Goal: Task Accomplishment & Management: Use online tool/utility

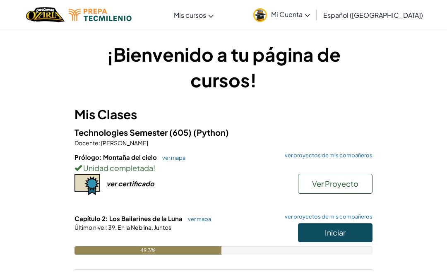
click at [342, 236] on span "Iniciar" at bounding box center [335, 233] width 21 height 10
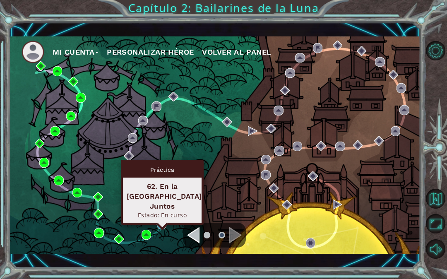
click at [161, 219] on div "Práctica 62. En la [GEOGRAPHIC_DATA], Juntos Estado: En curso" at bounding box center [162, 192] width 83 height 65
click at [159, 228] on img at bounding box center [162, 225] width 10 height 10
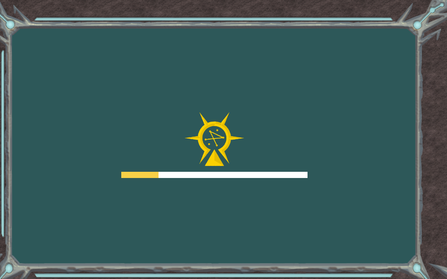
click at [160, 218] on div "Goals Error cargando del servidor Deberás unirte a un curso para jugar a este n…" at bounding box center [223, 139] width 447 height 279
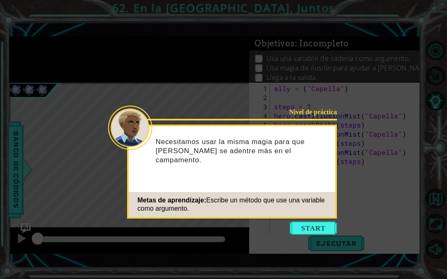
click at [308, 230] on button "Start" at bounding box center [313, 227] width 47 height 13
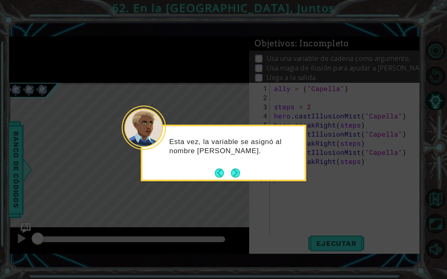
click at [236, 166] on div "Esta vez, la variable se asignó al nombre [PERSON_NAME]." at bounding box center [223, 150] width 162 height 42
click at [235, 176] on button "Next" at bounding box center [235, 173] width 10 height 10
click at [237, 169] on button "Next" at bounding box center [235, 172] width 9 height 9
click at [232, 170] on button "Next" at bounding box center [236, 173] width 10 height 10
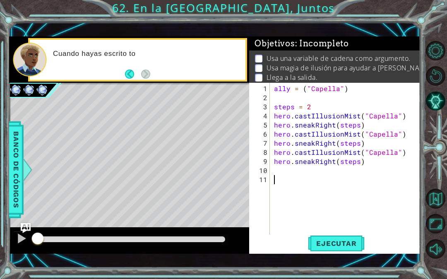
click at [345, 240] on span "Ejecutar" at bounding box center [336, 243] width 57 height 8
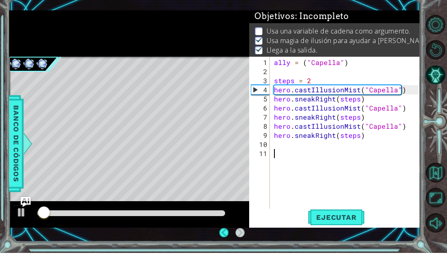
scroll to position [2, 0]
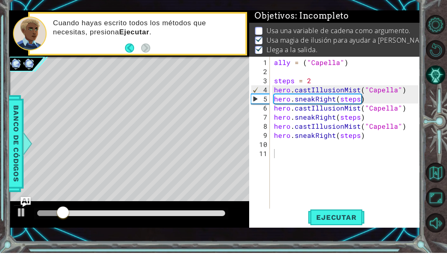
click at [336, 239] on span "Ejecutar" at bounding box center [336, 243] width 57 height 8
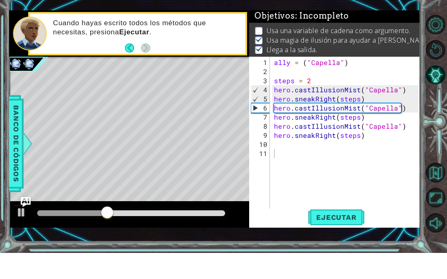
click at [14, 140] on span "Banco de códigos" at bounding box center [16, 170] width 13 height 86
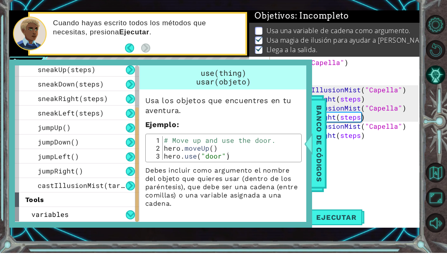
scroll to position [105, 0]
click at [33, 233] on div "variables" at bounding box center [77, 240] width 124 height 14
click at [125, 218] on div "tools" at bounding box center [77, 225] width 124 height 14
click at [127, 236] on button at bounding box center [130, 240] width 9 height 9
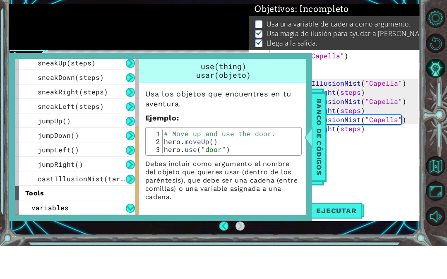
scroll to position [34, 0]
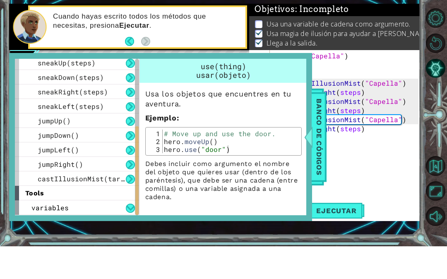
click at [128, 236] on button at bounding box center [130, 240] width 9 height 9
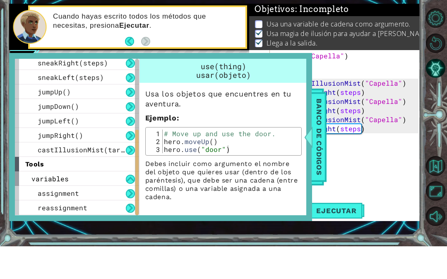
scroll to position [134, 0]
click at [130, 222] on button at bounding box center [130, 226] width 9 height 9
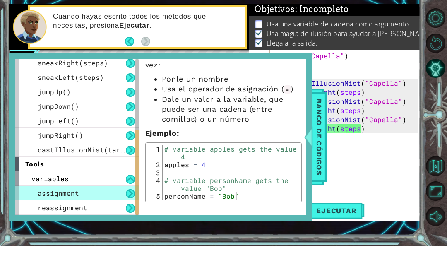
scroll to position [39, 0]
click at [116, 233] on div "reassignment" at bounding box center [77, 240] width 124 height 14
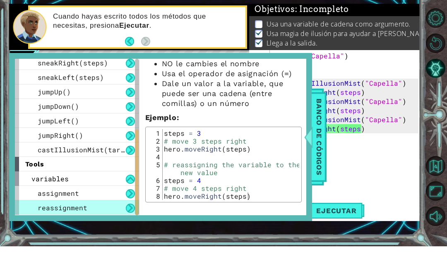
scroll to position [44, 0]
click at [318, 163] on span "Banco de códigos" at bounding box center [318, 170] width 13 height 86
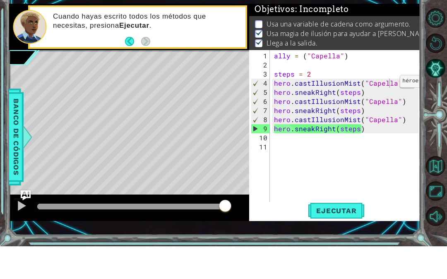
click at [390, 84] on div "ally = ( "Capella" ) steps = 2 hero . castIllusionMist ( "Capella" ) hero . sne…" at bounding box center [347, 170] width 150 height 173
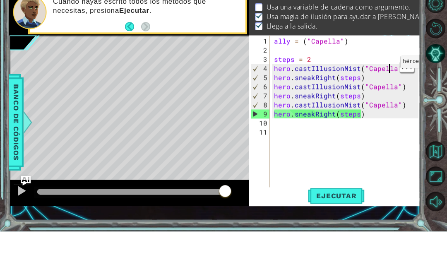
scroll to position [4, 0]
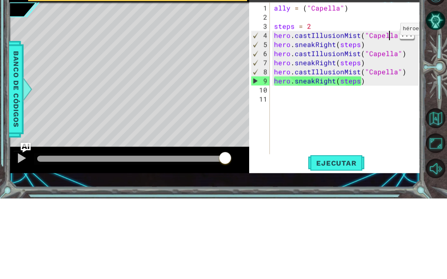
click at [395, 84] on div "ally = ( "Capella" ) steps = 2 hero . castIllusionMist ( "Capella" ) hero . sne…" at bounding box center [347, 170] width 150 height 173
click at [392, 84] on div "ally = ( "Capella" ) steps = 2 hero . castIllusionMist ( "Capella" ) hero . sne…" at bounding box center [347, 170] width 150 height 173
click at [396, 84] on div "ally = ( "Capella" ) steps = 2 hero . castIllusionMist ( "Capella" ) hero . sne…" at bounding box center [347, 170] width 150 height 173
click at [395, 84] on div "ally = ( "Capella" ) steps = 2 hero . castIllusionMist ( "Capella" ) hero . sne…" at bounding box center [347, 170] width 150 height 173
click at [394, 84] on div "ally = ( "Capella" ) steps = 2 hero . castIllusionMist ( "Capella" ) hero . sne…" at bounding box center [347, 170] width 150 height 173
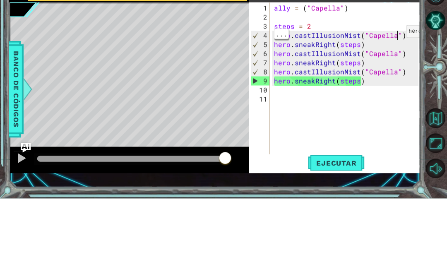
click at [396, 84] on div "ally = ( "Capella" ) steps = 2 hero . castIllusionMist ( "Capella" ) hero . sne…" at bounding box center [347, 170] width 150 height 173
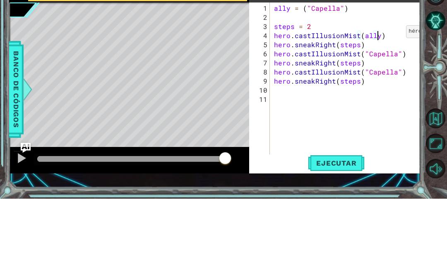
scroll to position [10, 26]
type textarea "abcde fg"
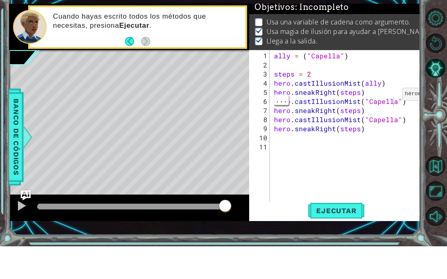
click at [343, 235] on button "Ejecutar" at bounding box center [336, 243] width 57 height 17
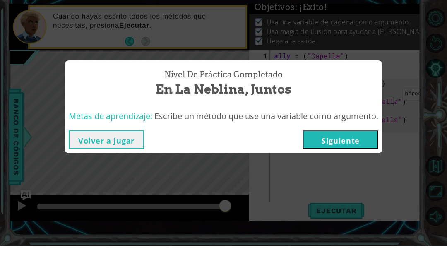
click at [318, 163] on button "Siguiente" at bounding box center [340, 172] width 75 height 19
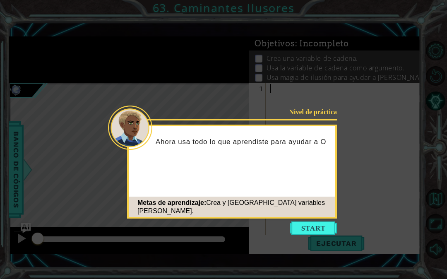
click at [305, 234] on button "Start" at bounding box center [313, 227] width 47 height 13
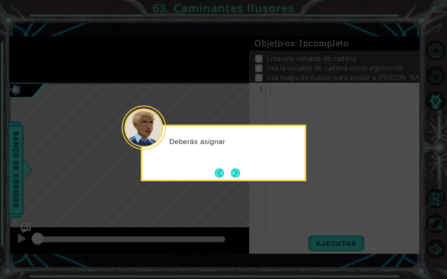
click at [226, 171] on button "Back" at bounding box center [223, 172] width 16 height 9
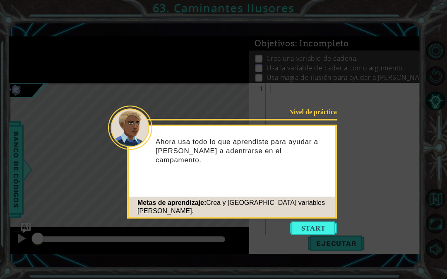
click at [299, 226] on button "Start" at bounding box center [313, 227] width 47 height 13
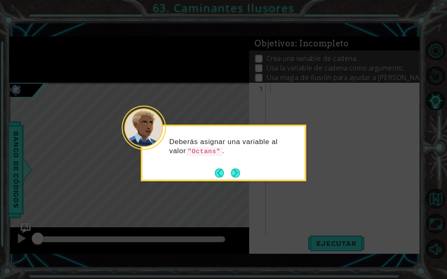
click at [240, 174] on button "Next" at bounding box center [235, 173] width 10 height 10
click at [240, 175] on button "Next" at bounding box center [235, 173] width 10 height 10
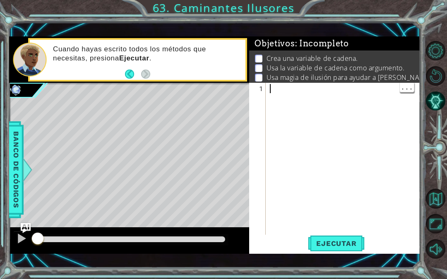
click at [295, 89] on div at bounding box center [345, 170] width 154 height 173
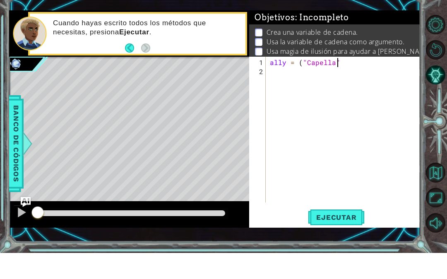
scroll to position [10, 55]
click at [343, 235] on button "Ejecutar" at bounding box center [336, 243] width 57 height 17
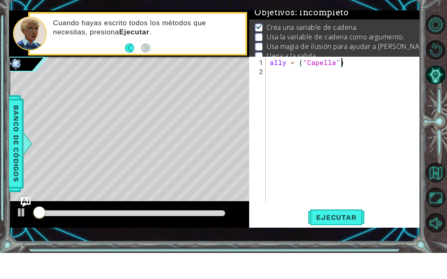
scroll to position [7, 0]
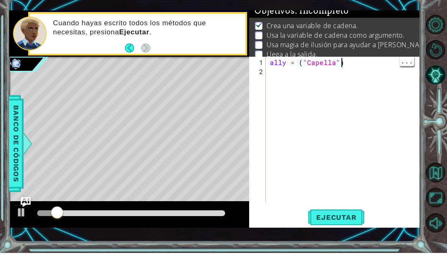
click at [361, 84] on div "ally = ( "Capella" )" at bounding box center [345, 166] width 154 height 164
click at [349, 239] on span "Ejecutar" at bounding box center [336, 243] width 57 height 8
click at [333, 239] on span "Ejecutar" at bounding box center [336, 243] width 57 height 8
click at [288, 98] on div "ally = ( "Capella" ) steps = 2" at bounding box center [345, 166] width 154 height 164
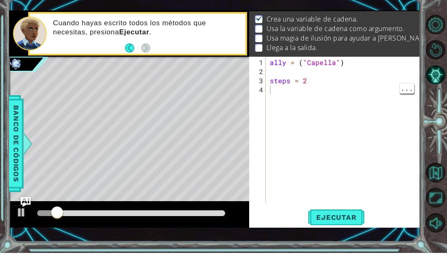
scroll to position [13, 0]
click at [283, 89] on div "ally = ( "Capella" ) steps = 2" at bounding box center [345, 166] width 154 height 164
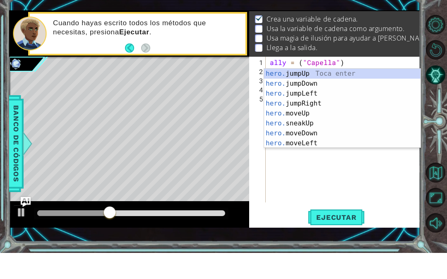
scroll to position [10, 31]
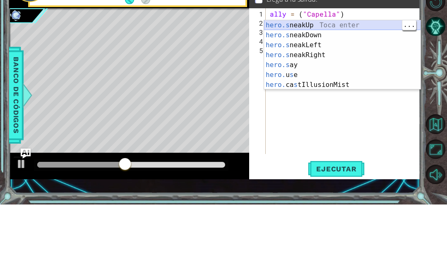
click at [368, 95] on div "hero.s neakUp Toca enter hero.s neakDown Toca enter hero.s neakLeft Toca enter …" at bounding box center [342, 139] width 156 height 89
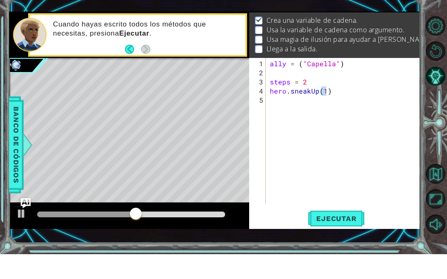
click at [349, 235] on button "Ejecutar" at bounding box center [336, 243] width 57 height 17
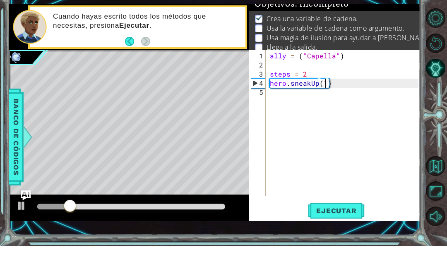
scroll to position [7, 0]
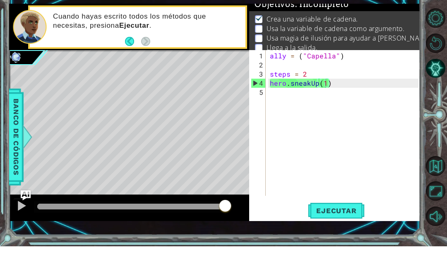
click at [351, 239] on span "Ejecutar" at bounding box center [336, 243] width 57 height 8
click at [309, 93] on div "ally = ( "Capella" ) steps = 2 hero . sneakUp ( 1 )" at bounding box center [345, 166] width 154 height 164
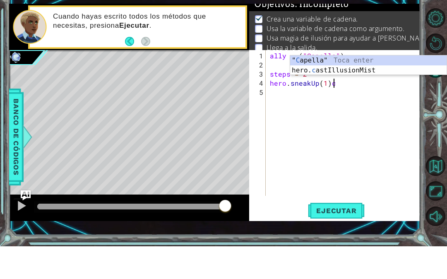
scroll to position [10, 15]
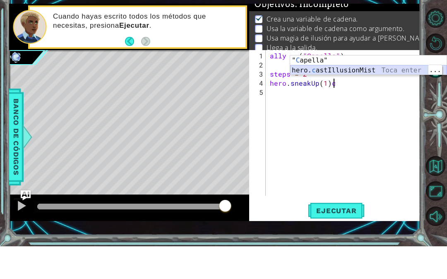
click at [378, 88] on div "" C apella" Toca enter hero. c astIllusionMist Toca enter" at bounding box center [368, 108] width 156 height 40
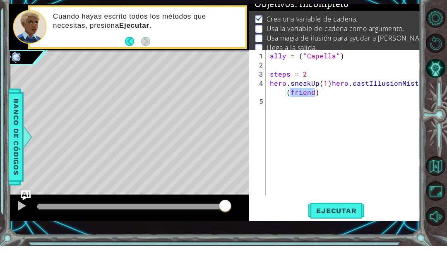
click at [339, 239] on span "Ejecutar" at bounding box center [336, 243] width 57 height 8
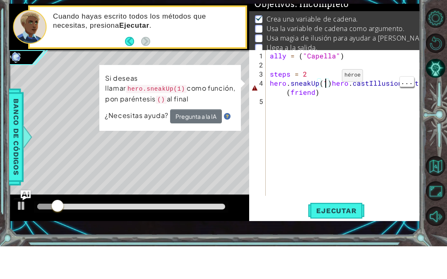
click at [328, 84] on div "ally = ( "Capella" ) steps = 2 hero . sneakUp ( 1 ) hero . castIllusionMist ( f…" at bounding box center [345, 166] width 154 height 164
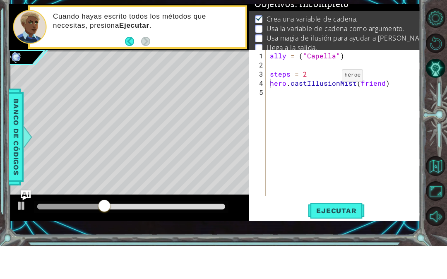
click at [355, 239] on span "Ejecutar" at bounding box center [336, 243] width 57 height 8
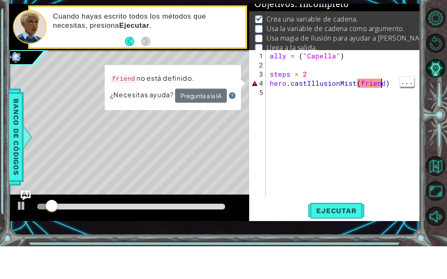
click at [383, 84] on div "ally = ( "Capella" ) steps = 2 hero . castIllusionMist ( friend )" at bounding box center [345, 166] width 154 height 164
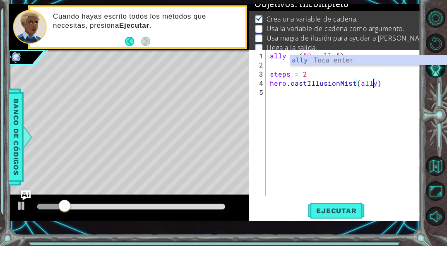
scroll to position [10, 26]
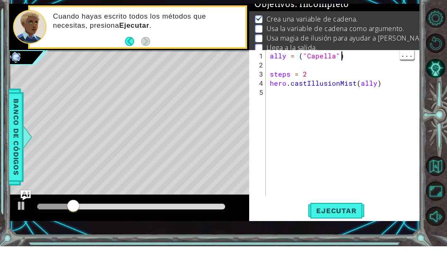
click at [350, 239] on span "Ejecutar" at bounding box center [336, 243] width 57 height 8
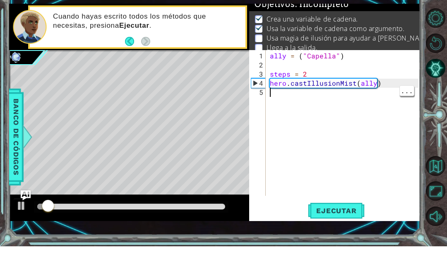
click at [346, 100] on div "ally = ( "Capella" ) steps = 2 hero . castIllusionMist ( ally )" at bounding box center [345, 166] width 154 height 164
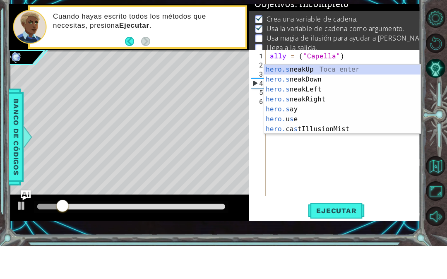
scroll to position [10, 31]
click at [372, 97] on div "hero.s neakUp Toca enter hero.s neakDown Toca enter hero.s neakLeft Toca enter …" at bounding box center [342, 141] width 156 height 89
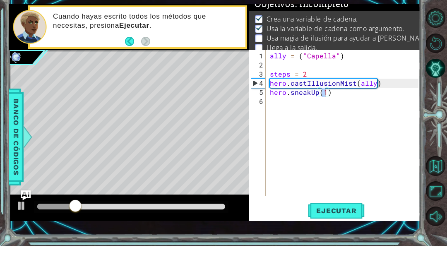
click at [349, 239] on span "Ejecutar" at bounding box center [336, 243] width 57 height 8
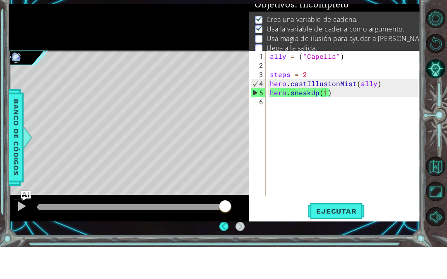
scroll to position [34, 0]
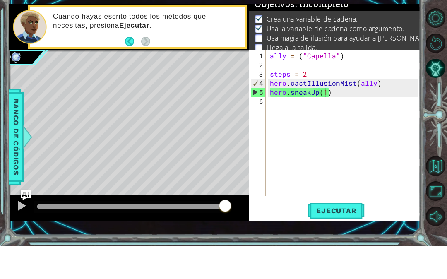
click at [333, 239] on span "Ejecutar" at bounding box center [336, 243] width 57 height 8
click at [286, 109] on div "ally = ( "Capella" ) steps = 2 hero . castIllusionMist ( ally ) hero . sneakUp …" at bounding box center [345, 166] width 154 height 164
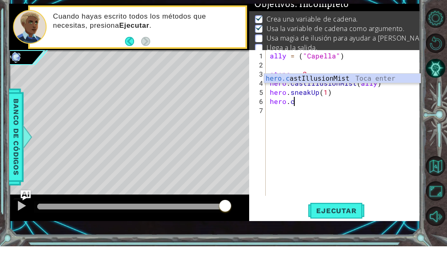
scroll to position [10, 31]
click at [365, 106] on div "hero.c astIllusionMist Toca enter" at bounding box center [342, 121] width 156 height 30
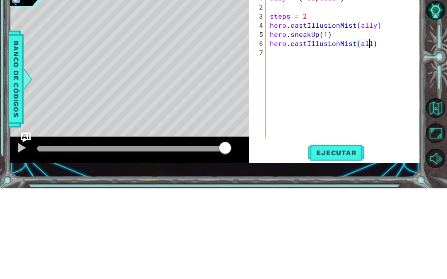
scroll to position [10, 26]
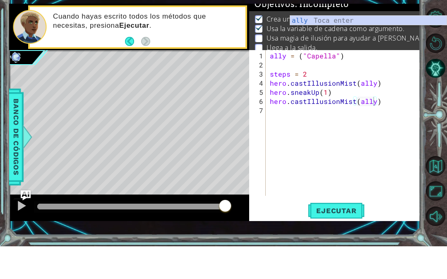
click at [348, 239] on span "Ejecutar" at bounding box center [336, 243] width 57 height 8
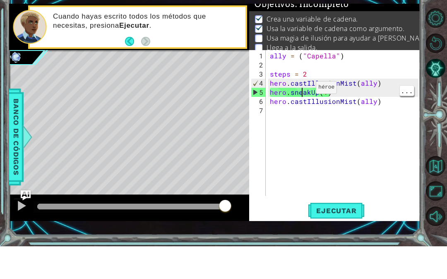
click at [302, 91] on div "ally = ( "Capella" ) steps = 2 hero . castIllusionMist ( ally ) hero . sneakUp …" at bounding box center [345, 166] width 154 height 164
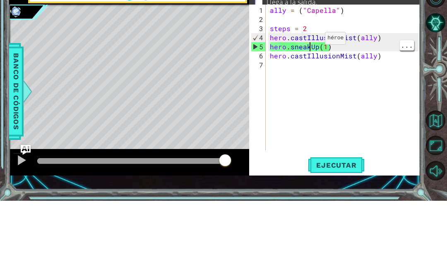
click at [311, 84] on div "ally = ( "Capella" ) steps = 2 hero . castIllusionMist ( ally ) hero . sneakUp …" at bounding box center [345, 166] width 154 height 164
click at [303, 84] on div "ally = ( "Capella" ) steps = 2 hero . castIllusionMist ( ally ) hero . sneakUp …" at bounding box center [345, 166] width 154 height 164
click at [311, 84] on div "ally = ( "Capella" ) steps = 2 hero . castIllusionMist ( ally ) hero . sneakUp …" at bounding box center [345, 166] width 154 height 164
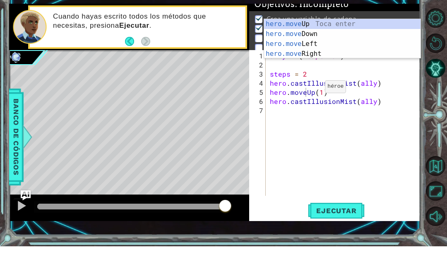
type textarea "abcde fg"
click at [341, 239] on span "Ejecutar" at bounding box center [336, 243] width 57 height 8
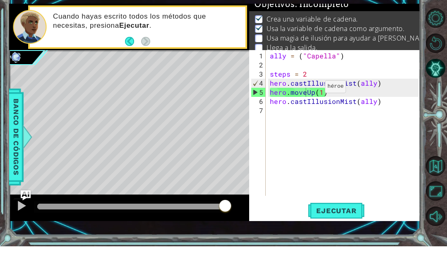
click at [128, 70] on button "Back" at bounding box center [133, 74] width 16 height 9
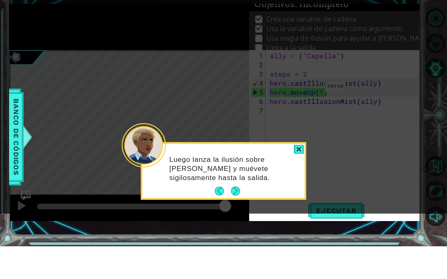
click at [215, 219] on button "Back" at bounding box center [223, 223] width 16 height 9
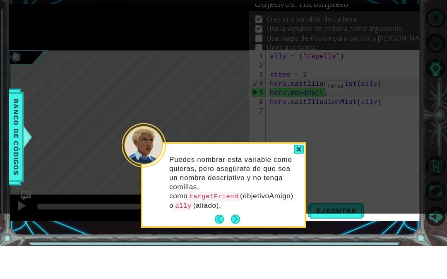
click at [218, 247] on button "Back" at bounding box center [223, 251] width 16 height 9
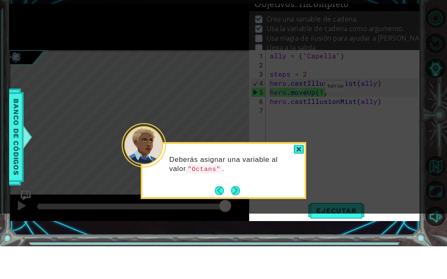
click at [234, 218] on button "Next" at bounding box center [235, 222] width 9 height 9
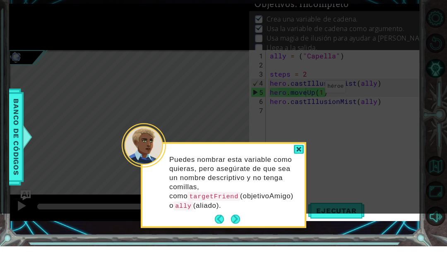
click at [238, 247] on button "Next" at bounding box center [236, 252] width 10 height 10
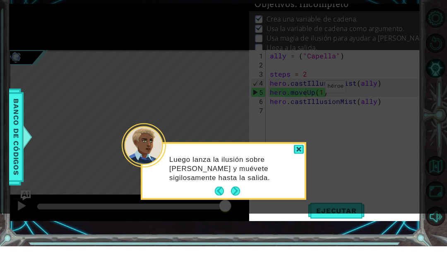
click at [236, 219] on button "Next" at bounding box center [235, 224] width 10 height 10
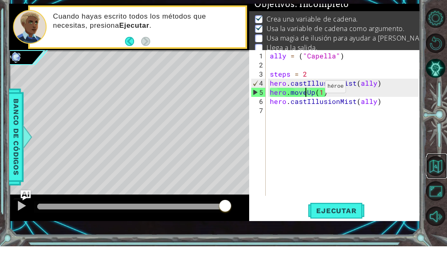
click at [443, 191] on button "Volver al mapa" at bounding box center [435, 198] width 19 height 19
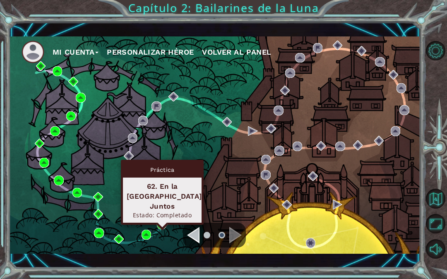
click at [163, 217] on div "Práctica 62. En la [GEOGRAPHIC_DATA], Juntos Estado: Completado" at bounding box center [162, 192] width 83 height 65
click at [163, 219] on div "Práctica 62. En la [GEOGRAPHIC_DATA], Juntos Estado: Completado" at bounding box center [162, 192] width 83 height 65
click at [161, 223] on img at bounding box center [162, 225] width 10 height 10
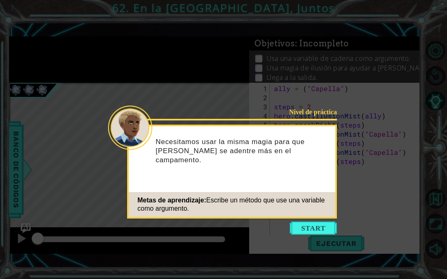
click at [301, 221] on button "Start" at bounding box center [313, 227] width 47 height 13
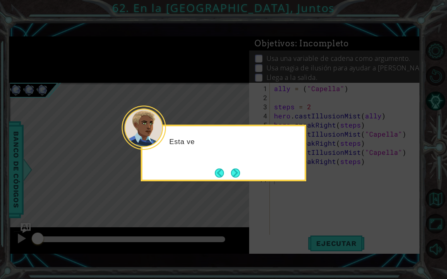
click at [235, 170] on button "Next" at bounding box center [235, 173] width 10 height 10
click at [236, 176] on button "Next" at bounding box center [235, 172] width 9 height 9
click at [235, 175] on button "Next" at bounding box center [235, 172] width 9 height 9
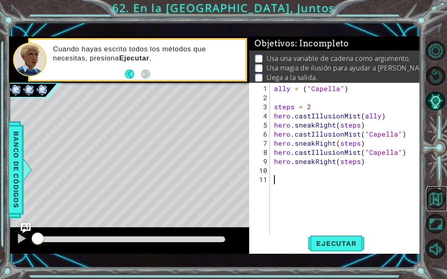
click at [440, 208] on button "Volver al mapa" at bounding box center [435, 198] width 19 height 19
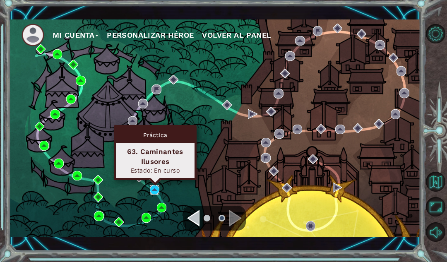
click at [151, 202] on img at bounding box center [155, 207] width 10 height 10
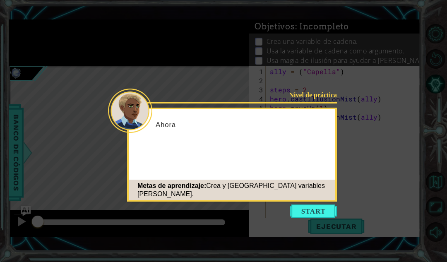
click at [306, 234] on button "Start" at bounding box center [313, 227] width 47 height 13
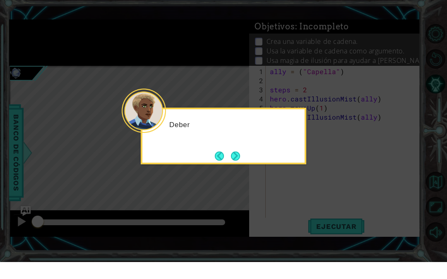
click at [240, 176] on button "Next" at bounding box center [235, 173] width 10 height 10
click at [236, 172] on button "Next" at bounding box center [235, 172] width 9 height 9
click at [236, 175] on button "Next" at bounding box center [235, 172] width 9 height 9
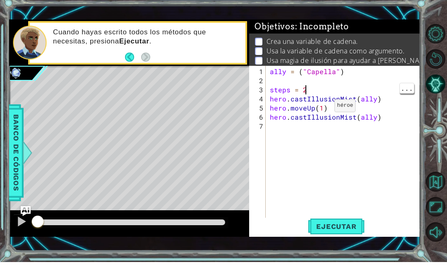
click at [320, 127] on div "ally = ( "Capella" ) steps = 2 hero . castIllusionMist ( ally ) hero . moveUp (…" at bounding box center [345, 170] width 154 height 173
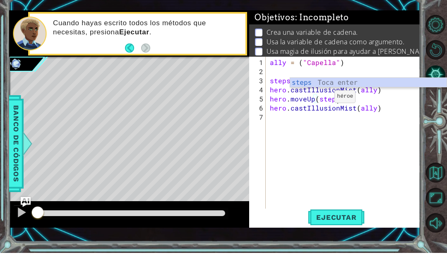
scroll to position [10, 31]
click at [355, 239] on span "Ejecutar" at bounding box center [336, 243] width 57 height 8
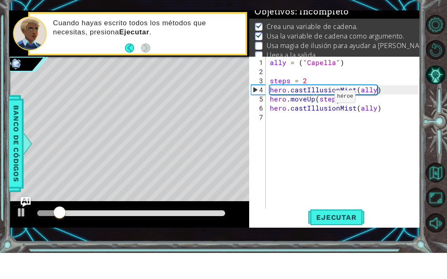
scroll to position [7, 0]
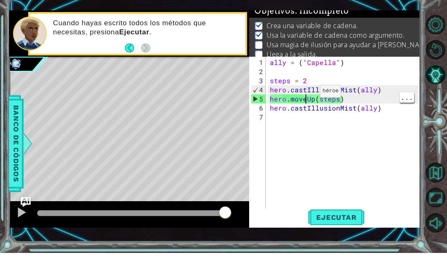
click at [306, 95] on div "ally = ( "Capella" ) steps = 2 hero . castIllusionMist ( ally ) hero . moveUp (…" at bounding box center [345, 170] width 154 height 173
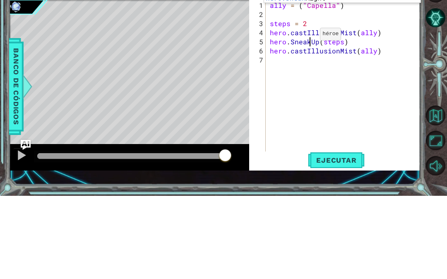
scroll to position [50, 0]
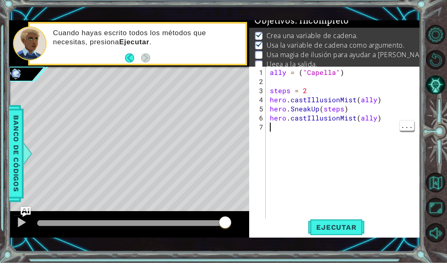
click at [338, 209] on div "ally = ( "Capella" ) steps = 2 hero . castIllusionMist ( ally ) hero . SneakUp …" at bounding box center [345, 170] width 154 height 173
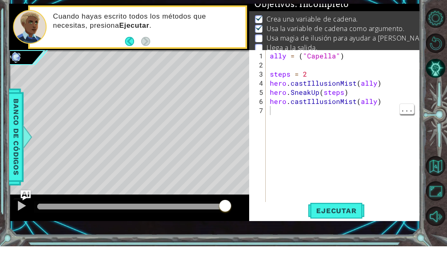
click at [354, 235] on button "Ejecutar" at bounding box center [336, 243] width 57 height 17
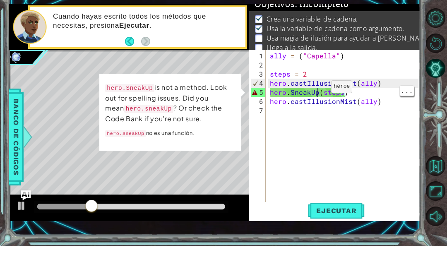
click at [317, 91] on div "ally = ( "Capella" ) steps = 2 hero . castIllusionMist ( ally ) hero . SneakUp …" at bounding box center [345, 170] width 154 height 173
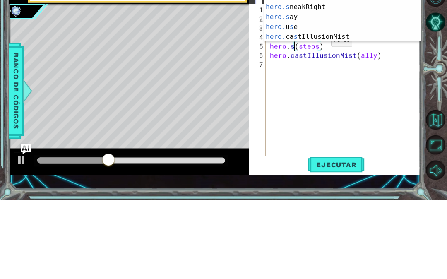
scroll to position [10, 15]
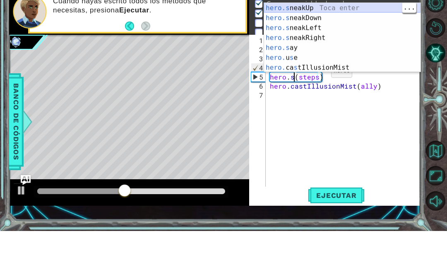
click at [347, 51] on div "hero.s neakUp Toca enter hero.s neakDown Toca enter hero.s neakLeft Toca enter …" at bounding box center [342, 95] width 156 height 89
type textarea "abcde fg"
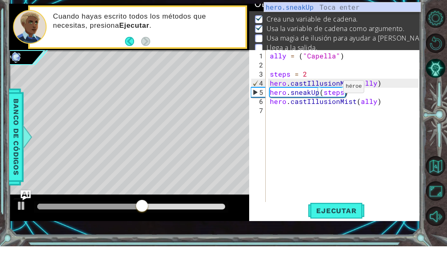
click at [347, 239] on span "Ejecutar" at bounding box center [336, 243] width 57 height 8
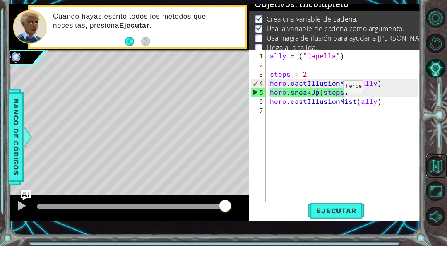
click at [435, 189] on button "Volver al mapa" at bounding box center [435, 198] width 19 height 19
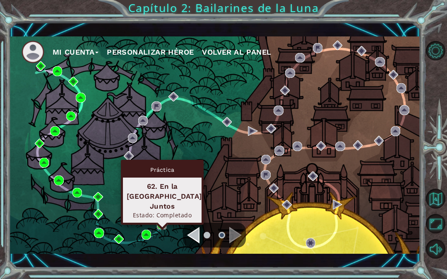
click at [158, 227] on img at bounding box center [162, 225] width 10 height 10
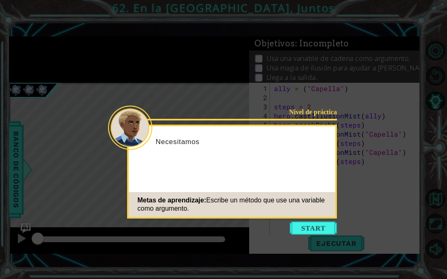
click at [300, 233] on button "Start" at bounding box center [313, 227] width 47 height 13
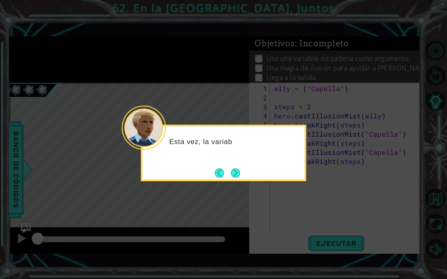
click at [231, 174] on button "Next" at bounding box center [235, 172] width 9 height 9
click at [235, 163] on div "Debes escr" at bounding box center [223, 153] width 165 height 57
click at [233, 174] on button "Next" at bounding box center [236, 173] width 10 height 10
click at [233, 173] on button "Next" at bounding box center [236, 173] width 10 height 10
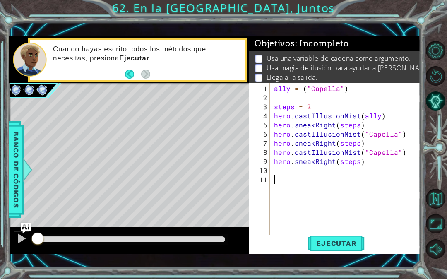
click at [315, 243] on span "Ejecutar" at bounding box center [336, 243] width 57 height 8
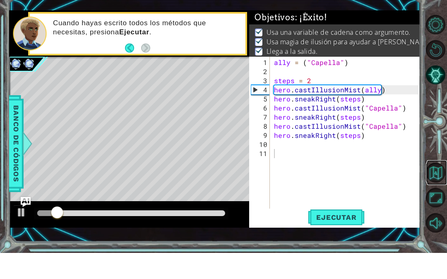
click at [428, 201] on button "Volver al mapa" at bounding box center [435, 198] width 19 height 19
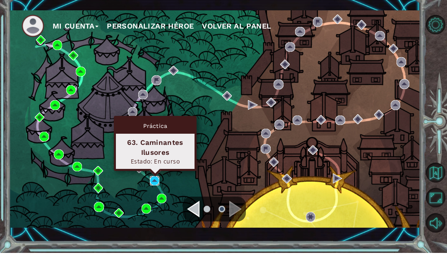
click at [159, 202] on img at bounding box center [155, 207] width 10 height 10
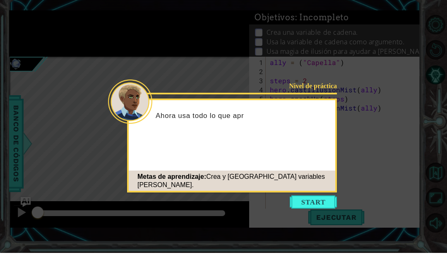
click at [315, 233] on button "Start" at bounding box center [313, 227] width 47 height 13
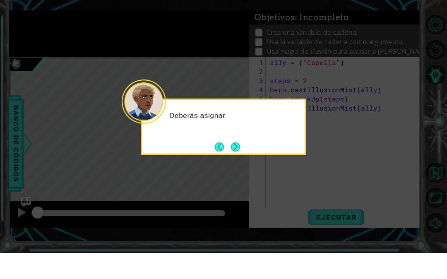
click at [233, 168] on button "Next" at bounding box center [235, 172] width 9 height 9
click at [238, 170] on button "Next" at bounding box center [236, 173] width 10 height 10
click at [236, 170] on button "Next" at bounding box center [235, 172] width 9 height 9
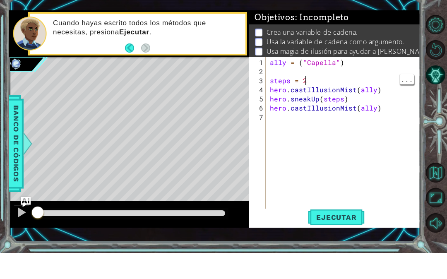
click at [338, 241] on span "Ejecutar" at bounding box center [336, 243] width 57 height 8
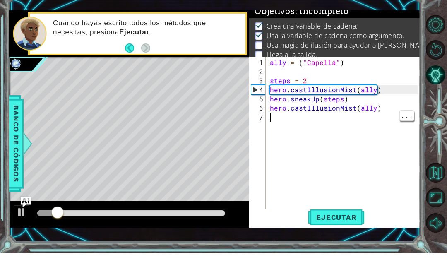
scroll to position [7, 0]
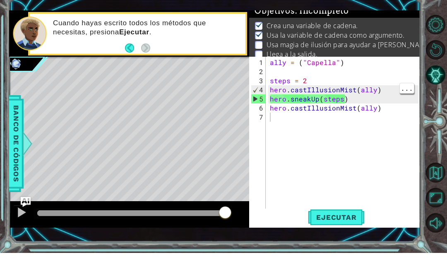
click at [364, 91] on div "ally = ( "Capella" ) steps = 2 hero . castIllusionMist ( ally ) hero . sneakUp …" at bounding box center [345, 170] width 154 height 173
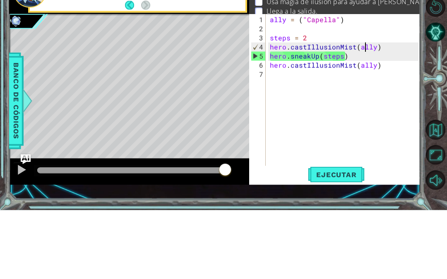
scroll to position [34, 0]
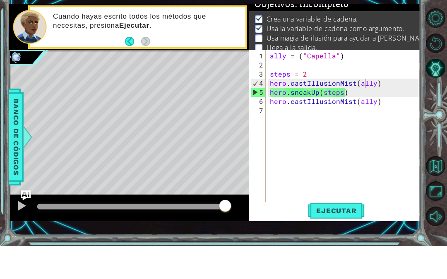
click at [320, 115] on div "ally = ( "Capella" ) steps = 2 hero . castIllusionMist ( ally ) hero . sneakUp …" at bounding box center [345, 170] width 154 height 173
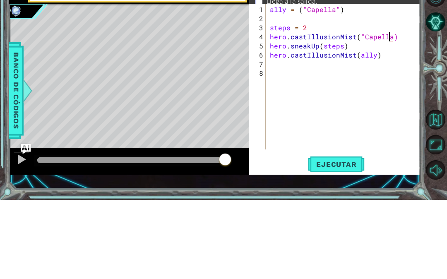
scroll to position [10, 46]
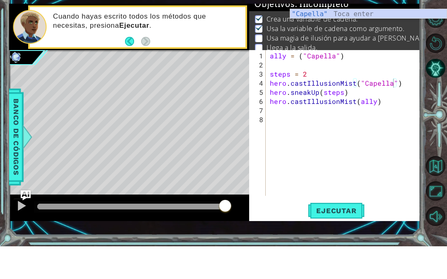
type textarea "abcde fg"
click at [345, 239] on span "Ejecutar" at bounding box center [336, 243] width 57 height 8
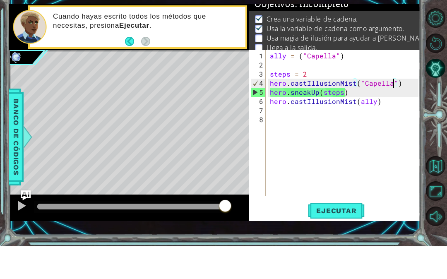
click at [13, 127] on span "Banco de códigos" at bounding box center [16, 170] width 13 height 86
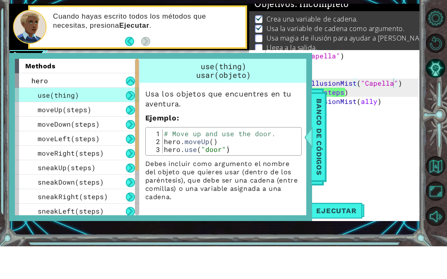
click at [39, 138] on span "moveUp(steps)" at bounding box center [65, 142] width 54 height 9
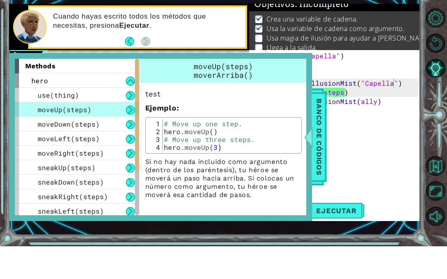
click at [35, 149] on div "moveDown(steps)" at bounding box center [77, 156] width 124 height 14
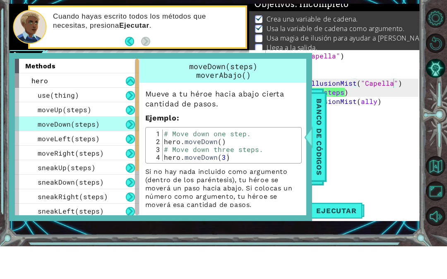
click at [57, 178] on div "moveRight(steps)" at bounding box center [77, 185] width 124 height 14
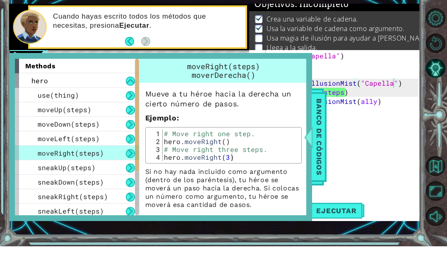
click at [60, 210] on span "sneakDown(steps)" at bounding box center [71, 214] width 66 height 9
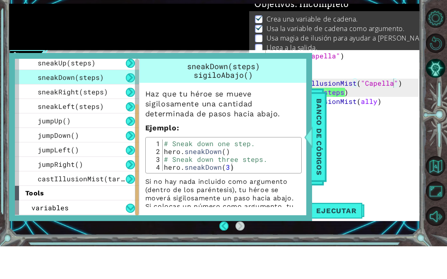
scroll to position [105, 0]
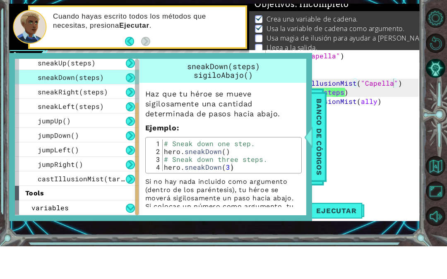
click at [68, 233] on div "variables" at bounding box center [77, 240] width 124 height 14
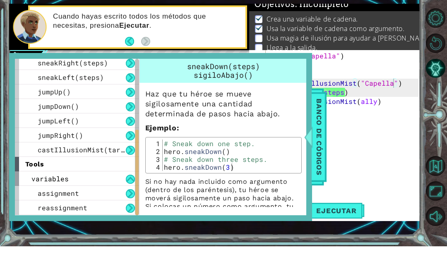
scroll to position [134, 0]
click at [52, 221] on span "assignment" at bounding box center [58, 225] width 41 height 9
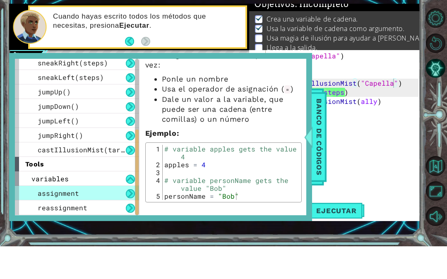
click at [60, 236] on span "reassignment" at bounding box center [63, 240] width 50 height 9
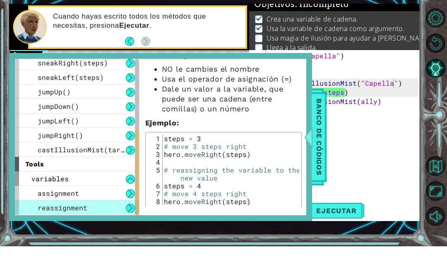
click at [321, 173] on span "Banco de códigos" at bounding box center [318, 170] width 13 height 86
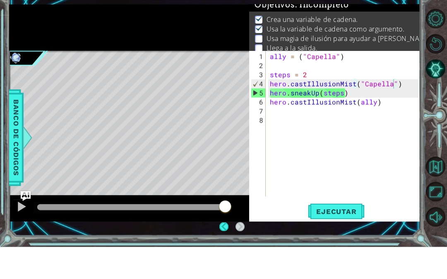
scroll to position [17, 0]
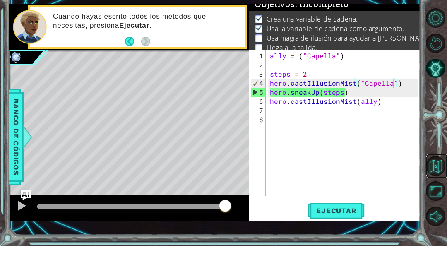
click at [438, 189] on button "Volver al mapa" at bounding box center [435, 198] width 19 height 19
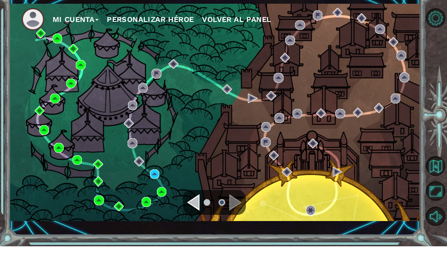
scroll to position [21, 0]
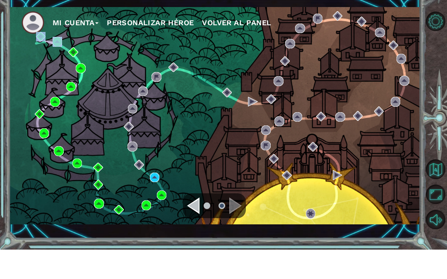
click at [59, 66] on img at bounding box center [58, 71] width 10 height 10
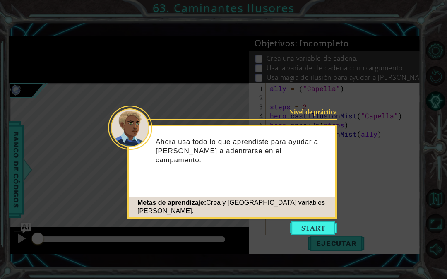
click at [310, 226] on button "Start" at bounding box center [313, 227] width 47 height 13
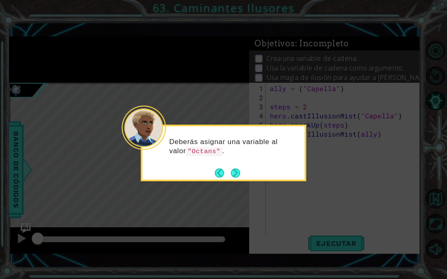
click at [237, 169] on button "Next" at bounding box center [235, 172] width 9 height 9
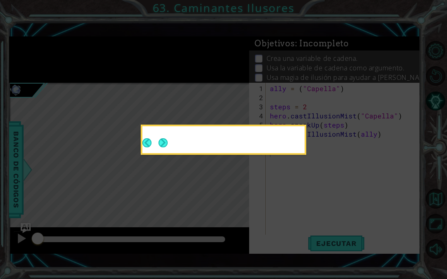
click at [168, 147] on button "Next" at bounding box center [162, 142] width 9 height 9
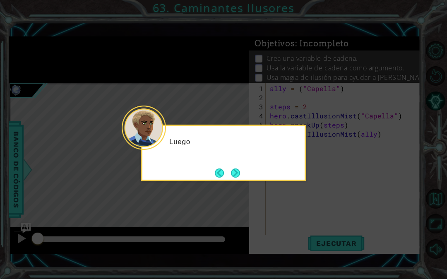
click at [236, 171] on button "Next" at bounding box center [235, 172] width 9 height 9
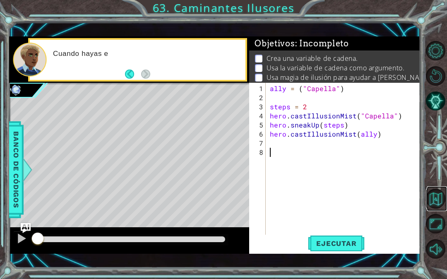
click at [438, 208] on button "Volver al mapa" at bounding box center [435, 198] width 19 height 19
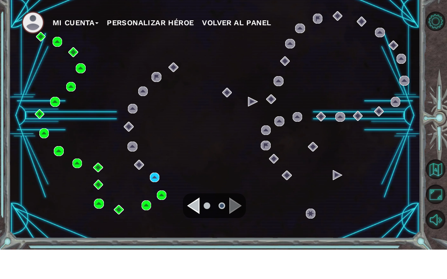
scroll to position [34, 0]
